Goal: Navigation & Orientation: Find specific page/section

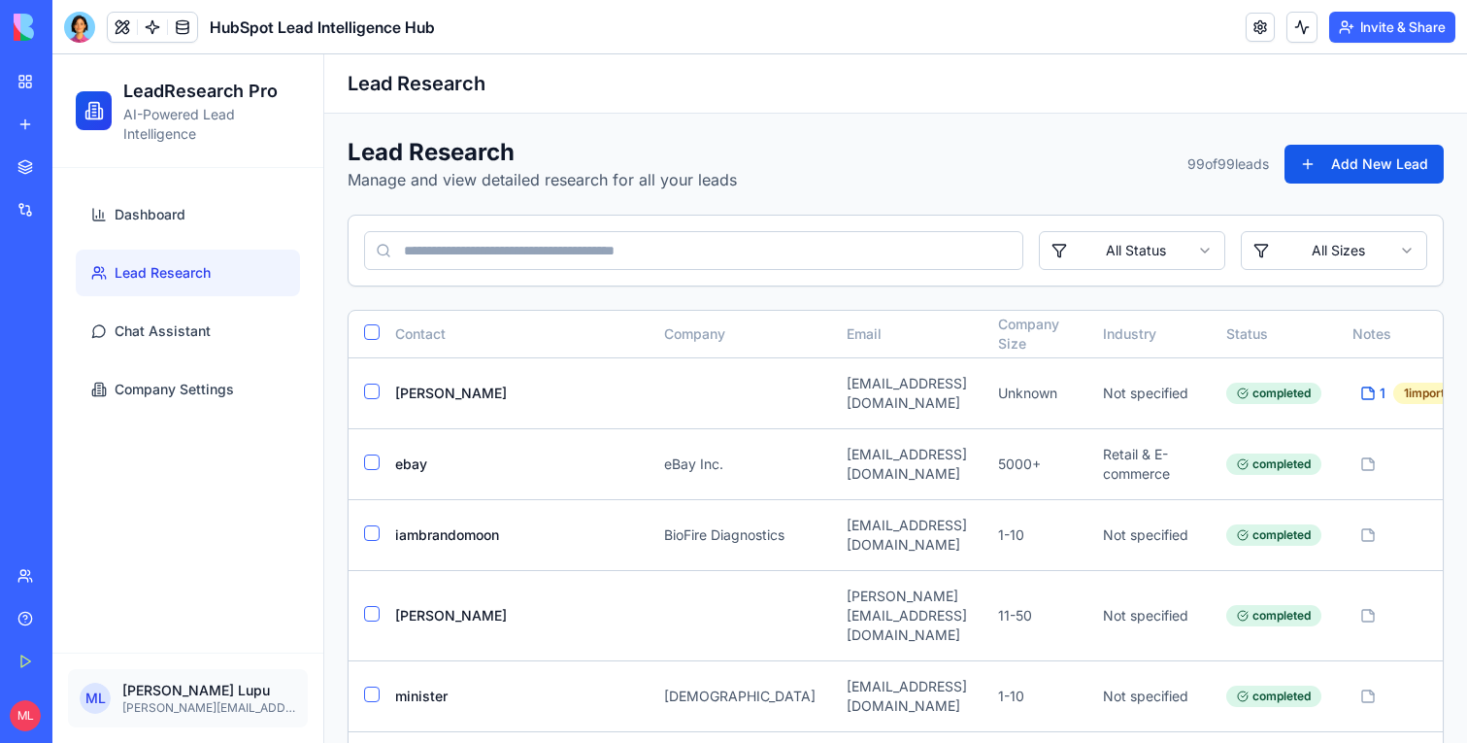
scroll to position [5814, 0]
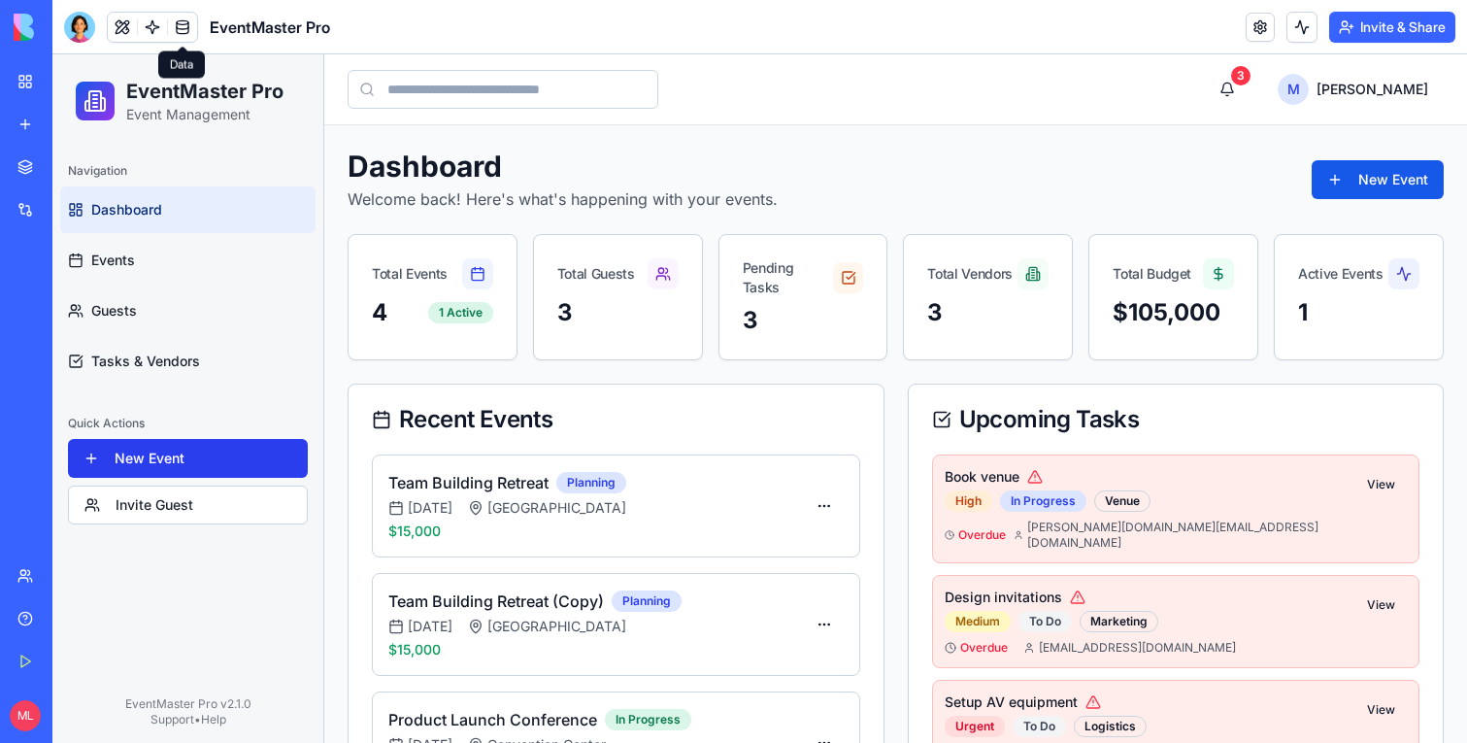
click at [163, 443] on button "New Event" at bounding box center [188, 458] width 240 height 39
click at [163, 498] on button "Invite Guest" at bounding box center [188, 504] width 240 height 39
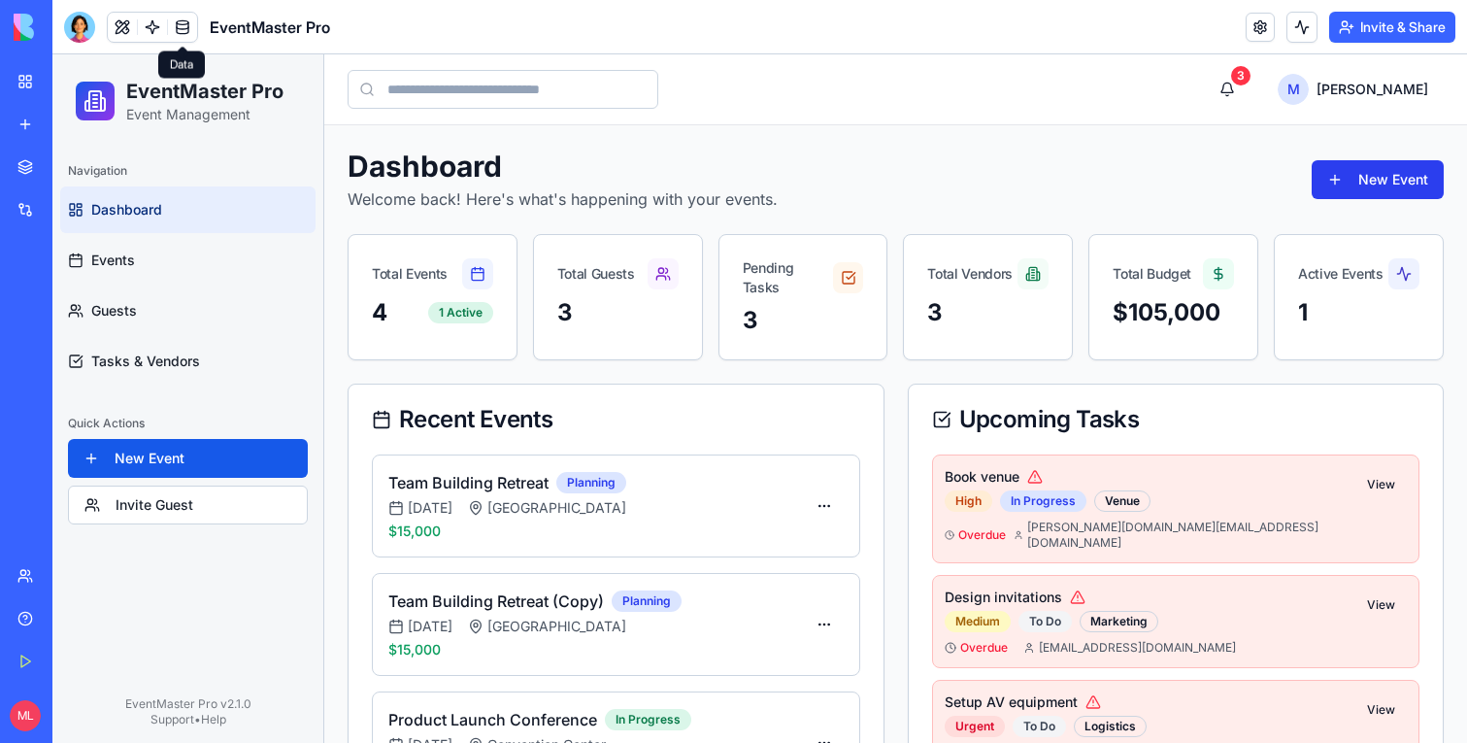
click at [1389, 181] on button "New Event" at bounding box center [1378, 179] width 132 height 39
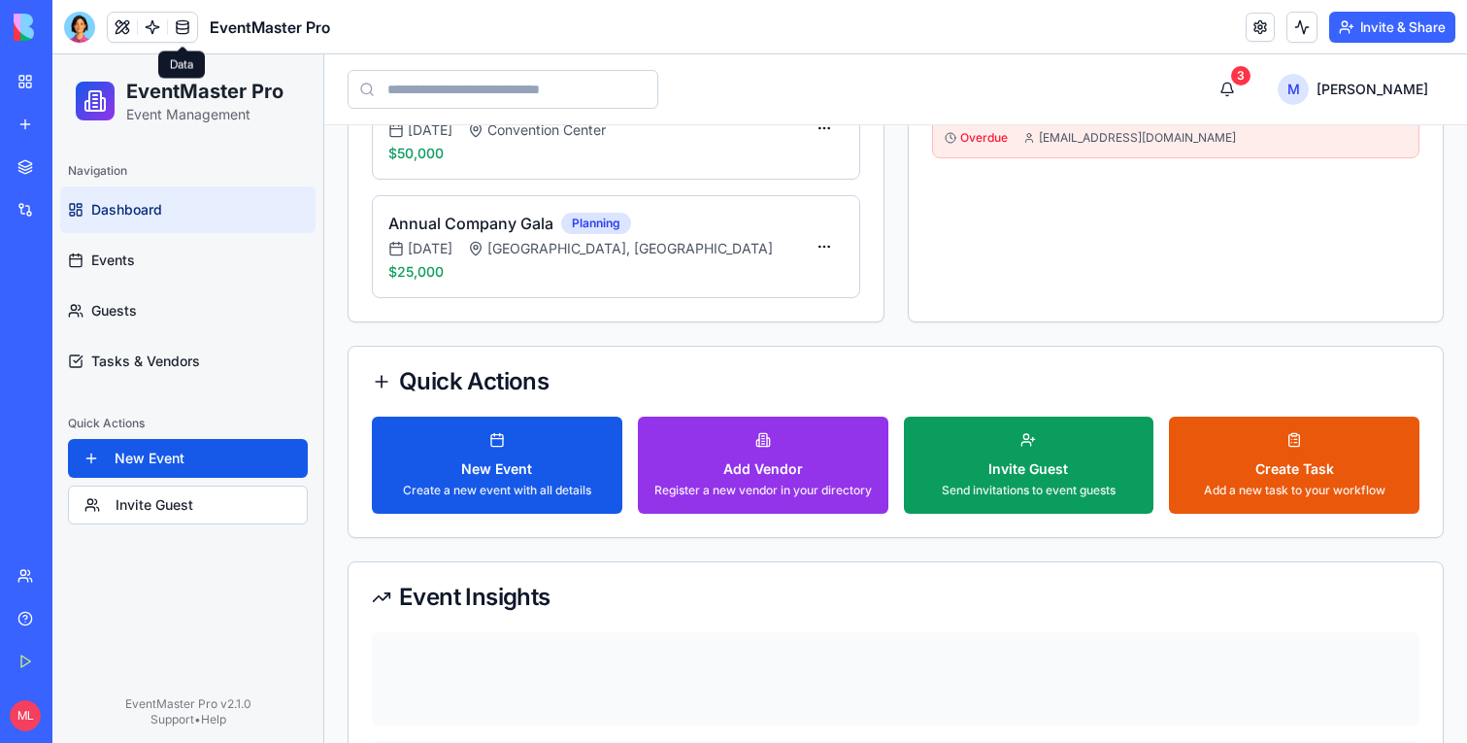
scroll to position [487, 0]
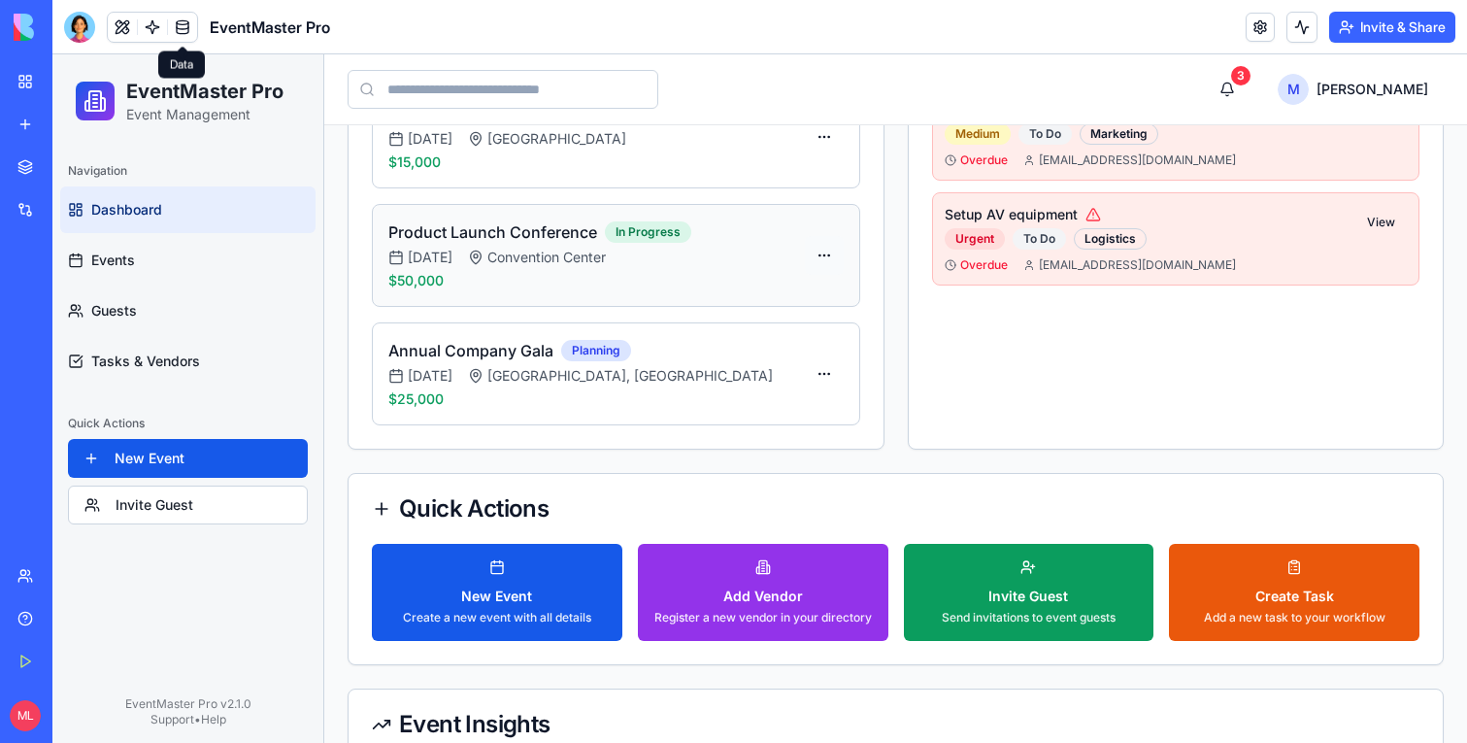
click at [823, 250] on html "EventMaster Pro Event Management Navigation Dashboard Events Guests Tasks & Ven…" at bounding box center [759, 373] width 1415 height 1613
click at [809, 295] on div "View Details" at bounding box center [781, 299] width 115 height 31
click at [233, 269] on link "Events" at bounding box center [187, 260] width 255 height 47
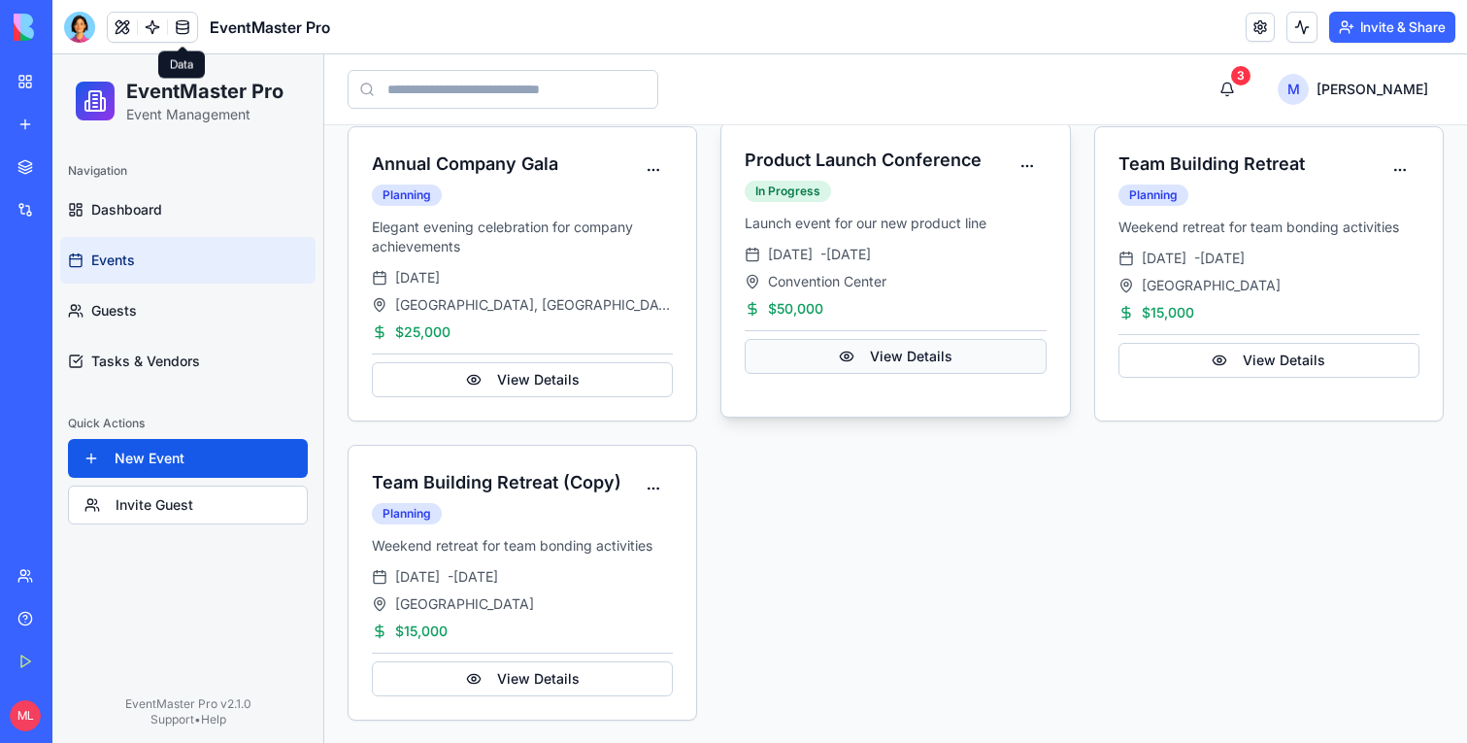
click at [912, 363] on button "View Details" at bounding box center [895, 356] width 301 height 35
click at [1023, 168] on html "EventMaster Pro Event Management Navigation Dashboard Events Guests Tasks & Ven…" at bounding box center [759, 297] width 1415 height 892
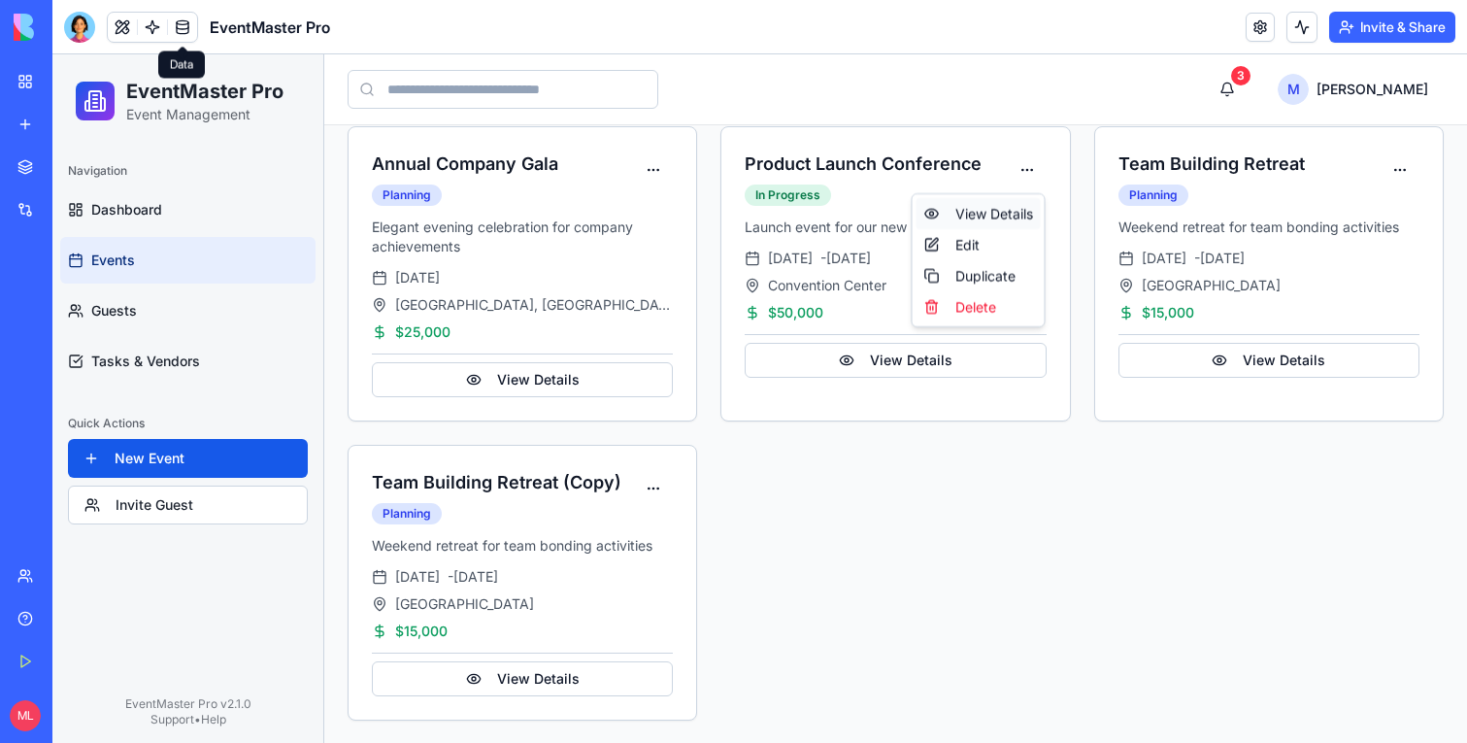
click at [1013, 200] on div "View Details" at bounding box center [979, 213] width 124 height 31
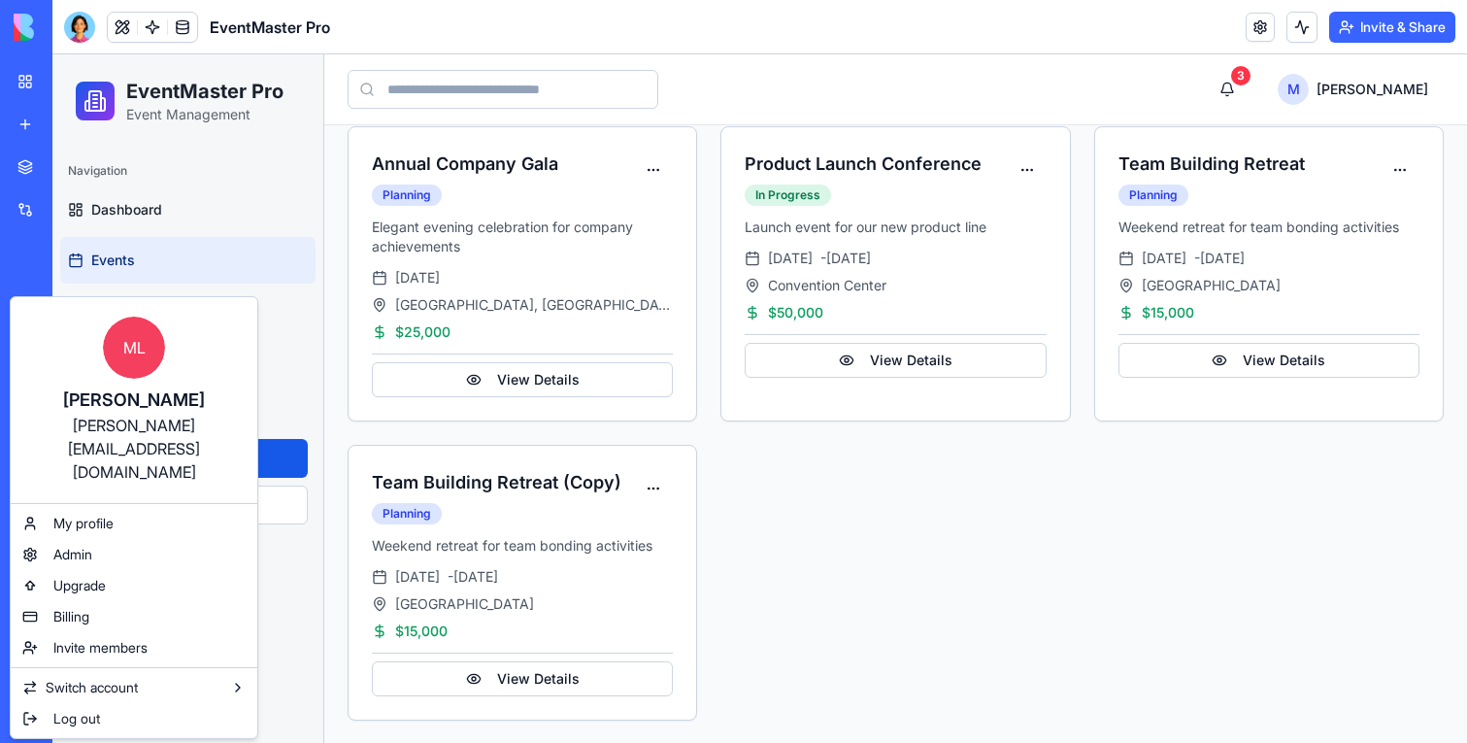
click at [35, 75] on html "BETA My Workspace New app Marketplace Integrations Recent New App New App New A…" at bounding box center [733, 371] width 1467 height 743
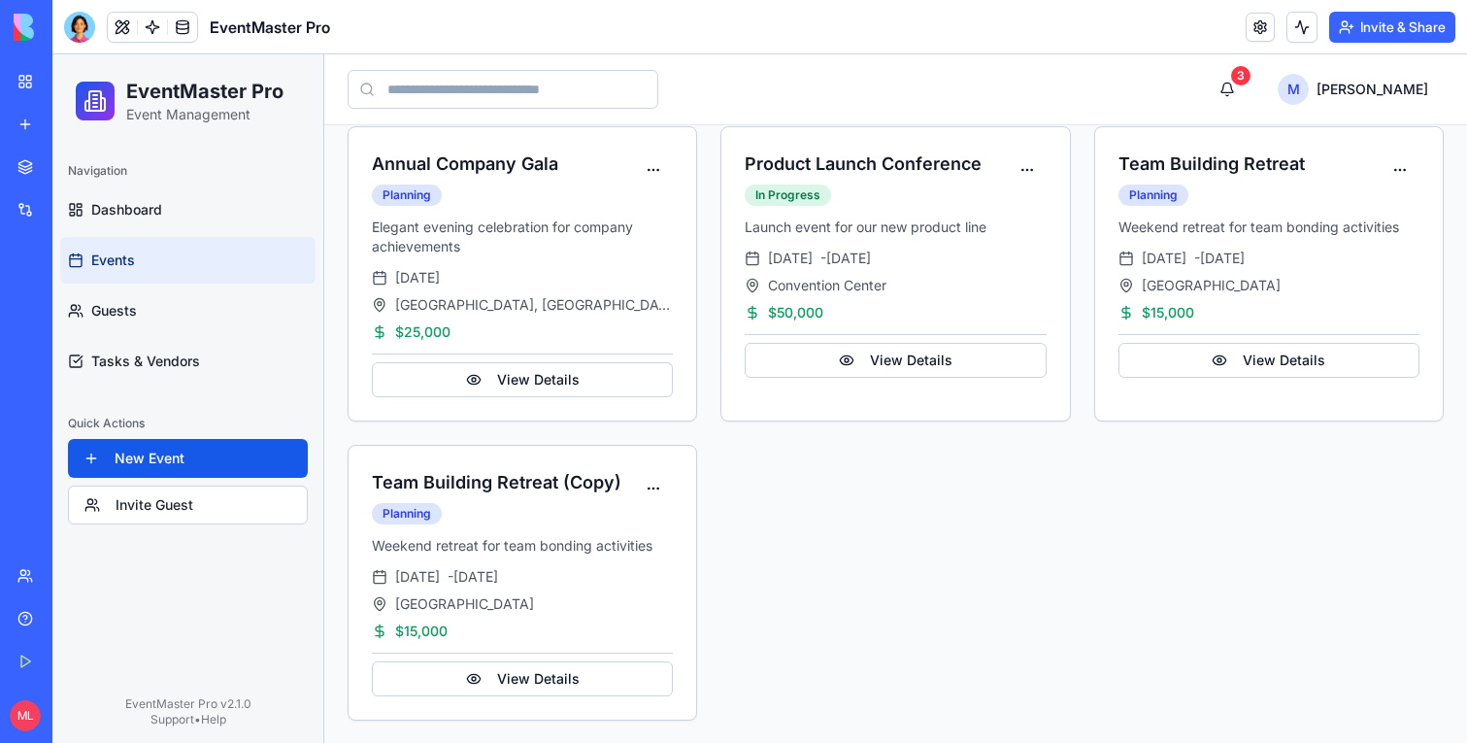
click at [35, 75] on link "My Workspace" at bounding box center [45, 81] width 78 height 39
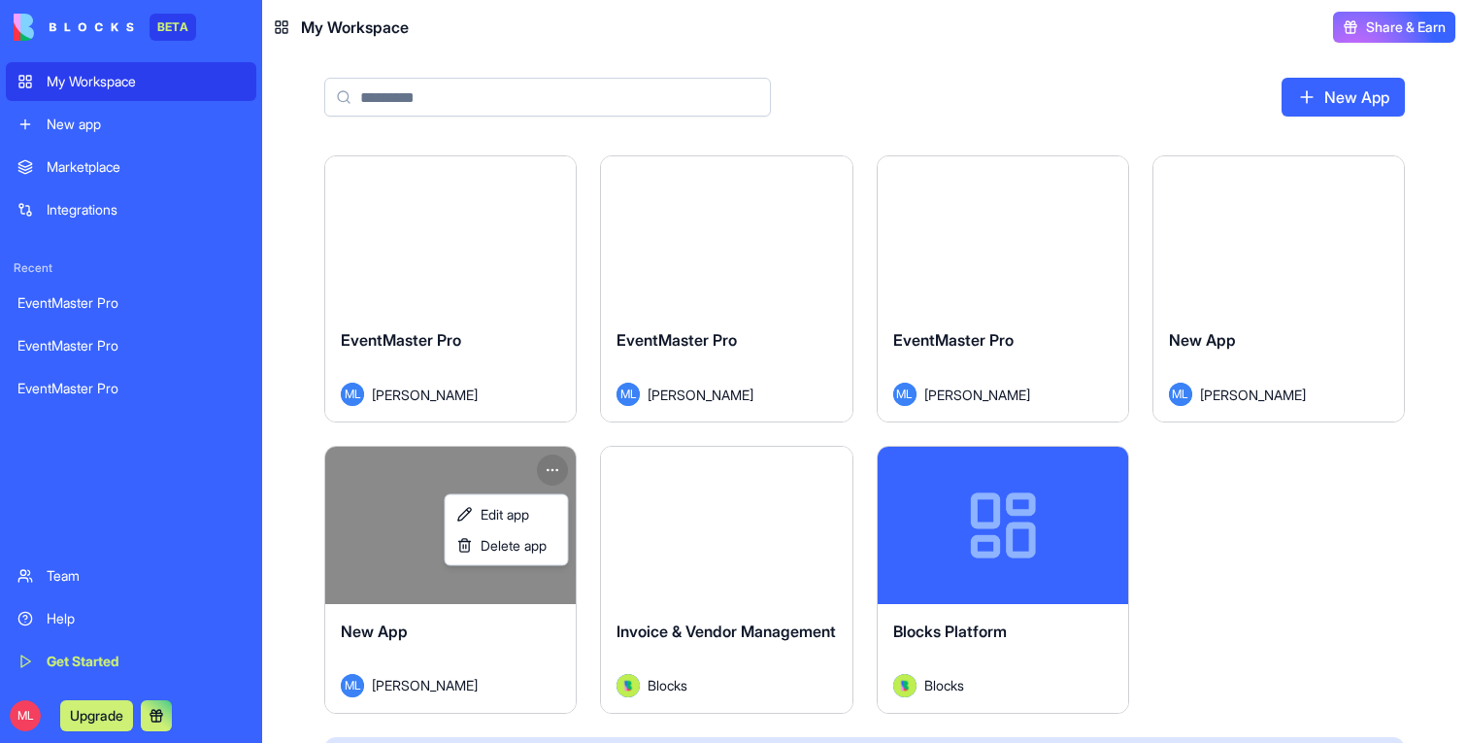
click at [555, 469] on html "BETA My Workspace New app Marketplace Integrations Recent EventMaster Pro Event…" at bounding box center [733, 371] width 1467 height 743
click at [512, 431] on html "BETA My Workspace New app Marketplace Integrations Recent EventMaster Pro Event…" at bounding box center [733, 371] width 1467 height 743
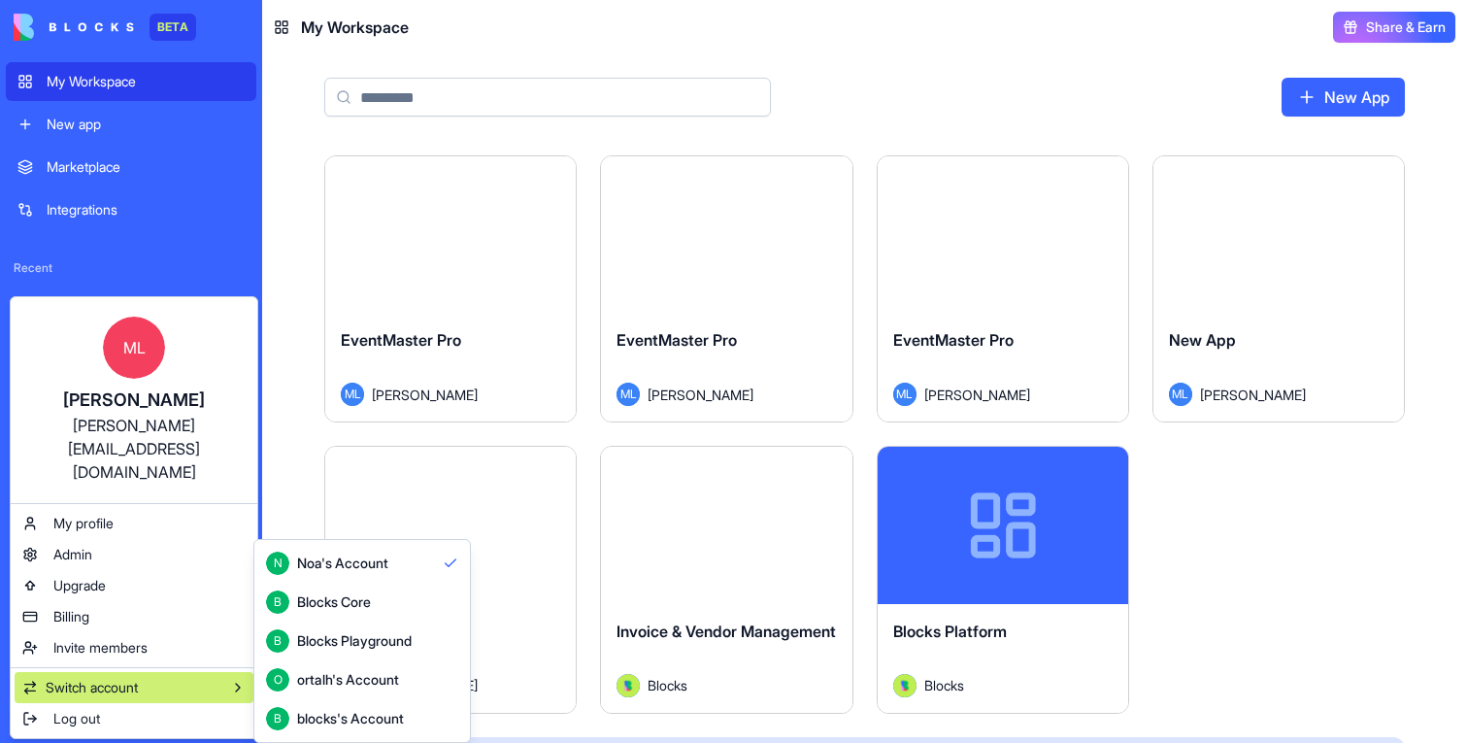
click at [350, 612] on div "B Blocks Core" at bounding box center [318, 601] width 105 height 23
